Goal: Browse casually

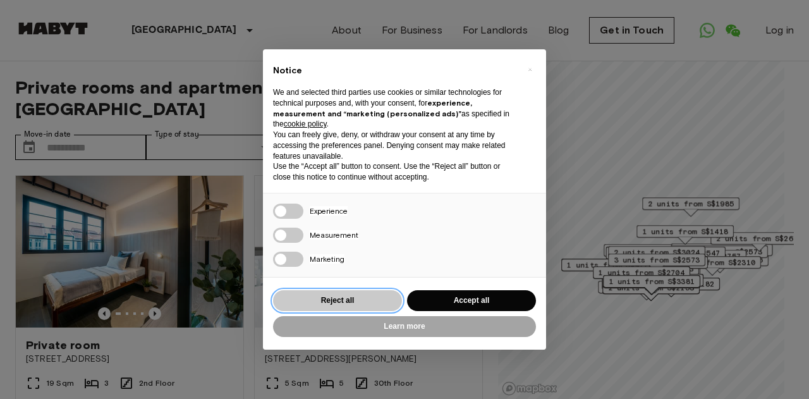
click at [345, 302] on button "Reject all" at bounding box center [337, 300] width 129 height 21
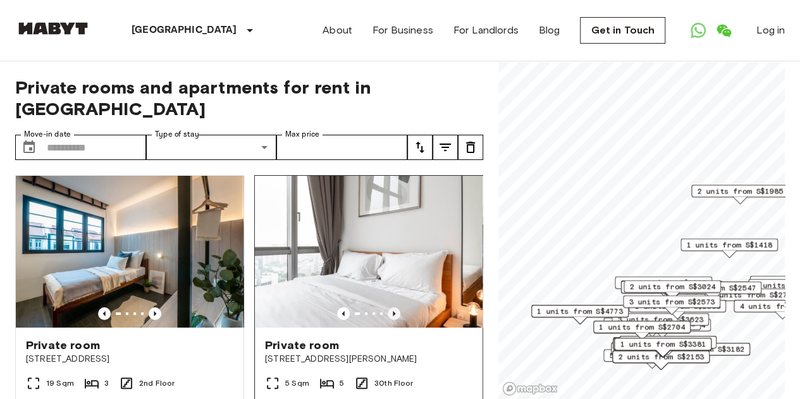
click at [388, 307] on icon "Previous image" at bounding box center [394, 313] width 13 height 13
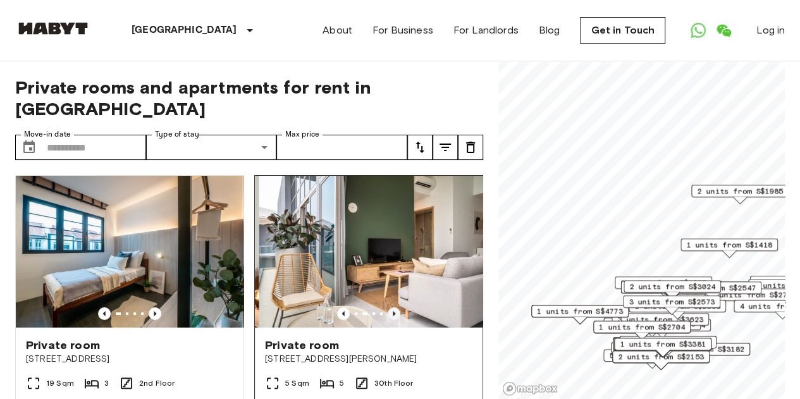
click at [388, 307] on icon "Previous image" at bounding box center [394, 313] width 13 height 13
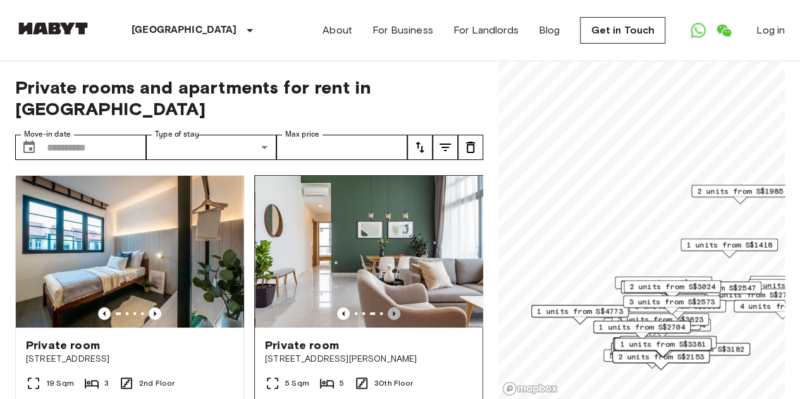
click at [388, 307] on icon "Previous image" at bounding box center [394, 313] width 13 height 13
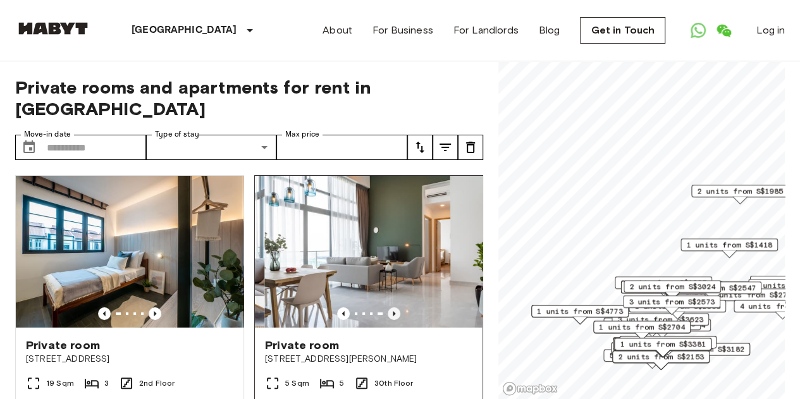
click at [388, 307] on icon "Previous image" at bounding box center [394, 313] width 13 height 13
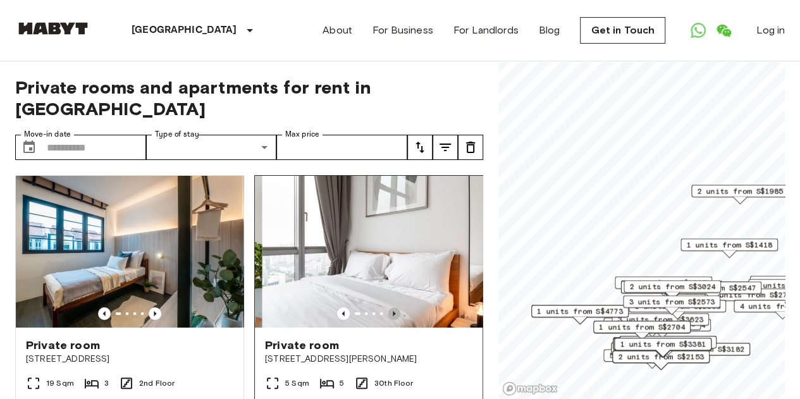
click at [388, 307] on icon "Previous image" at bounding box center [394, 313] width 13 height 13
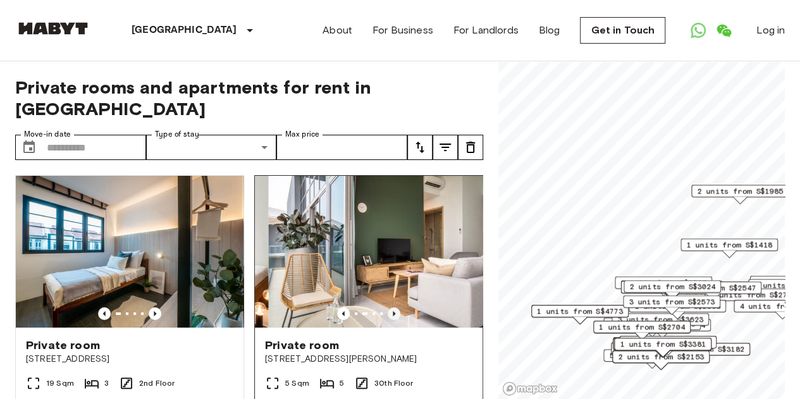
click at [388, 307] on icon "Previous image" at bounding box center [394, 313] width 13 height 13
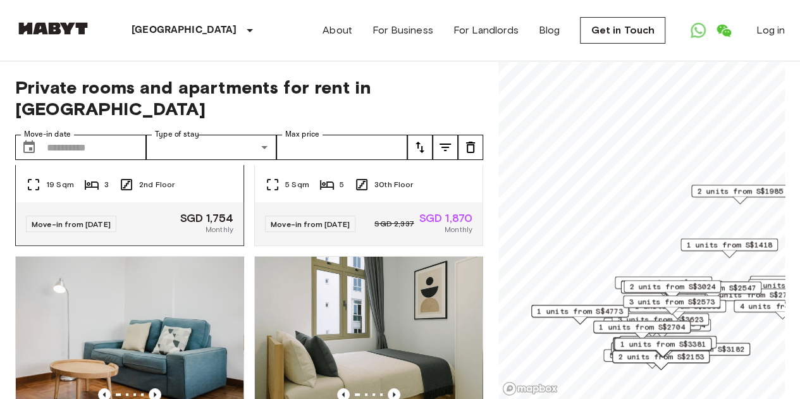
scroll to position [316, 0]
